Goal: Transaction & Acquisition: Purchase product/service

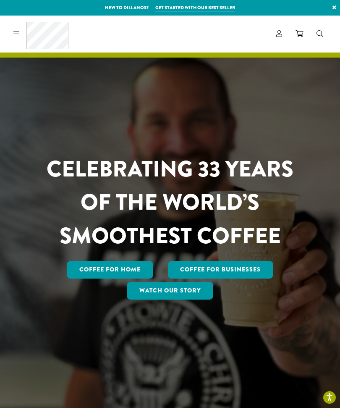
click at [281, 35] on icon at bounding box center [279, 33] width 6 height 7
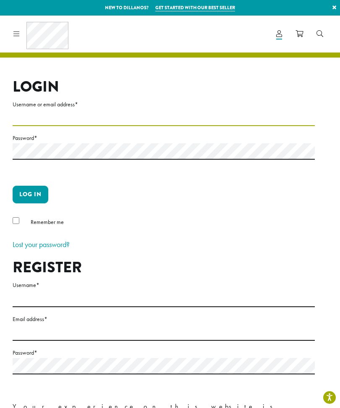
type input "**********"
click at [30, 194] on button "Log in" at bounding box center [31, 195] width 36 height 18
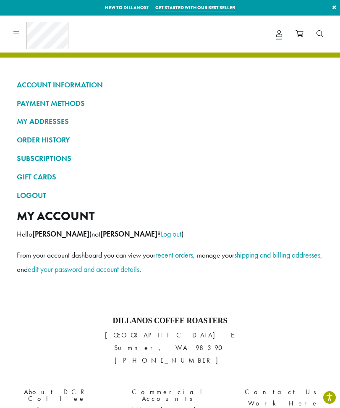
click at [18, 31] on icon at bounding box center [16, 33] width 6 height 7
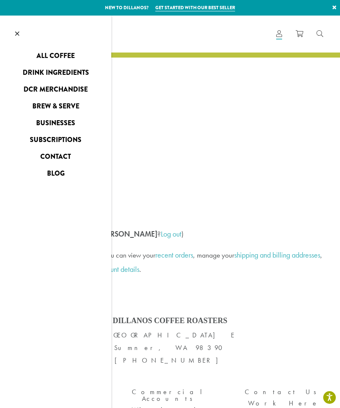
click at [51, 51] on link "All Coffee" at bounding box center [55, 55] width 111 height 13
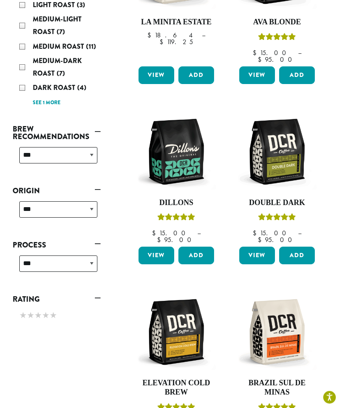
scroll to position [238, 0]
click at [169, 124] on img at bounding box center [176, 152] width 80 height 80
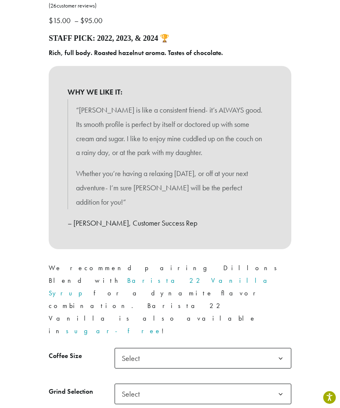
scroll to position [362, 0]
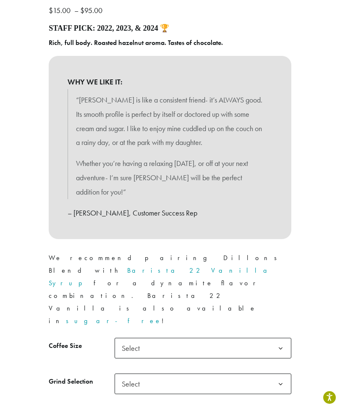
click at [281, 338] on b at bounding box center [280, 348] width 21 height 21
click at [276, 374] on b at bounding box center [280, 384] width 21 height 21
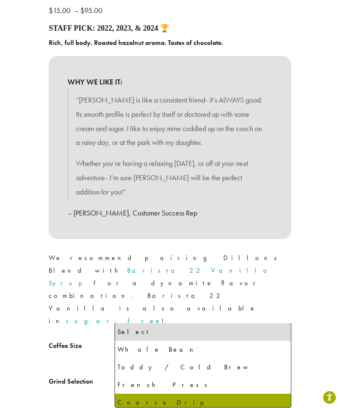
select select "**********"
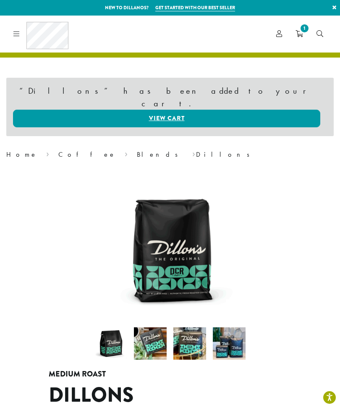
click at [17, 33] on icon at bounding box center [16, 33] width 6 height 7
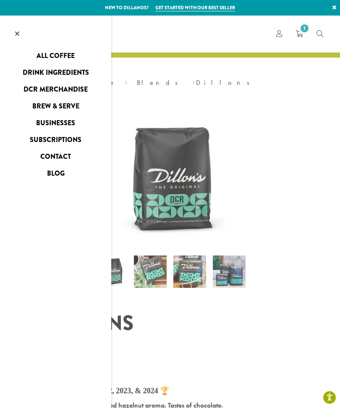
click at [56, 58] on link "All Coffee" at bounding box center [55, 55] width 111 height 13
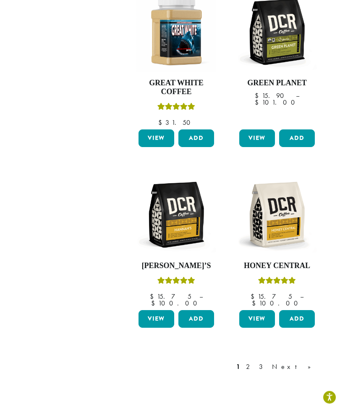
scroll to position [917, 0]
click at [255, 362] on link "2" at bounding box center [249, 367] width 10 height 10
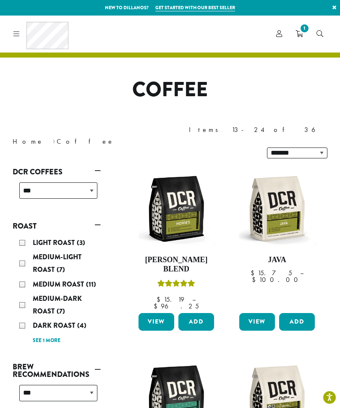
click at [306, 33] on span "1" at bounding box center [304, 28] width 11 height 11
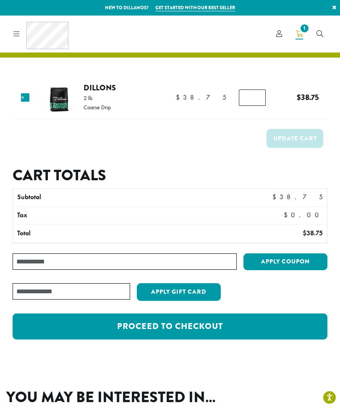
click at [275, 325] on link "Proceed to checkout" at bounding box center [170, 326] width 315 height 26
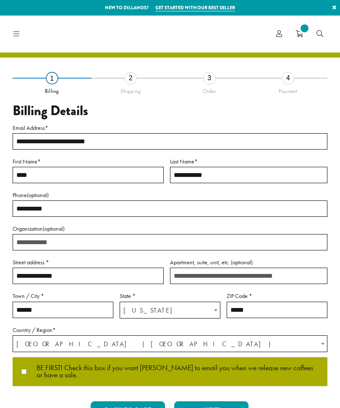
select select "**"
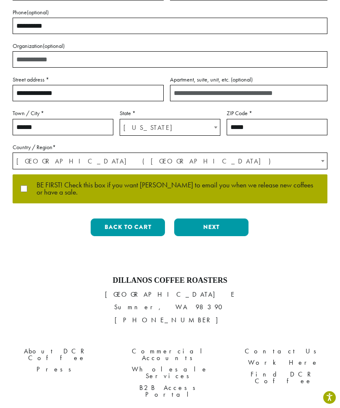
click at [202, 229] on button "Next" at bounding box center [211, 227] width 74 height 18
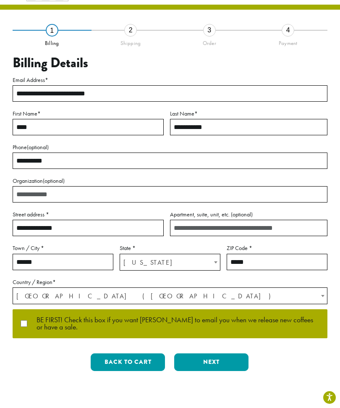
scroll to position [34, 0]
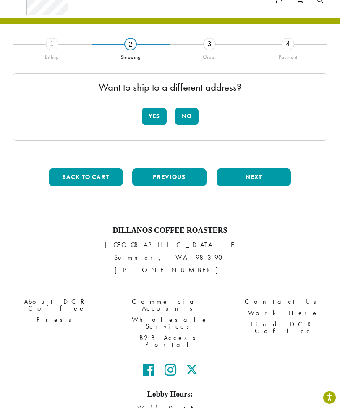
click at [186, 117] on button "No" at bounding box center [187, 116] width 24 height 18
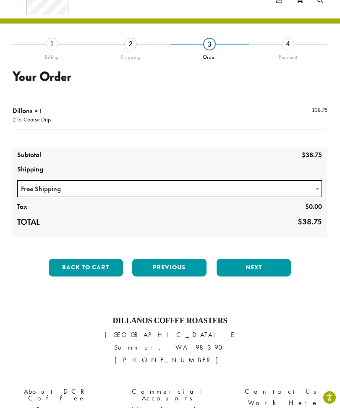
click at [266, 265] on button "Next" at bounding box center [254, 268] width 74 height 18
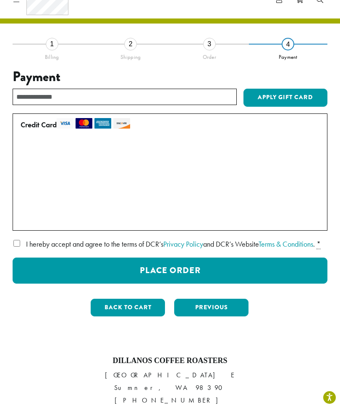
click at [23, 214] on label "Use a new card" at bounding box center [169, 218] width 296 height 13
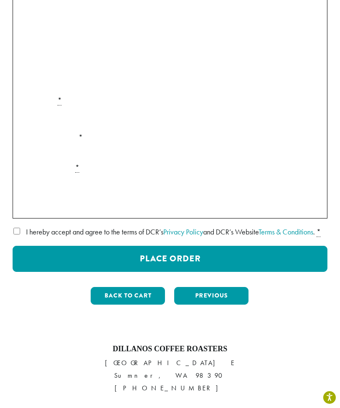
scroll to position [166, 0]
click at [54, 270] on button "Place Order" at bounding box center [170, 259] width 315 height 26
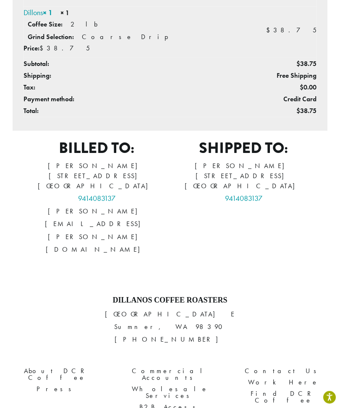
scroll to position [291, 0]
